Goal: Transaction & Acquisition: Purchase product/service

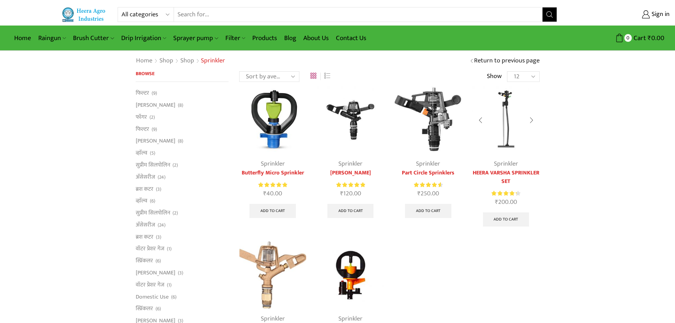
click at [510, 139] on img at bounding box center [505, 119] width 67 height 67
